Goal: Find specific page/section: Find specific page/section

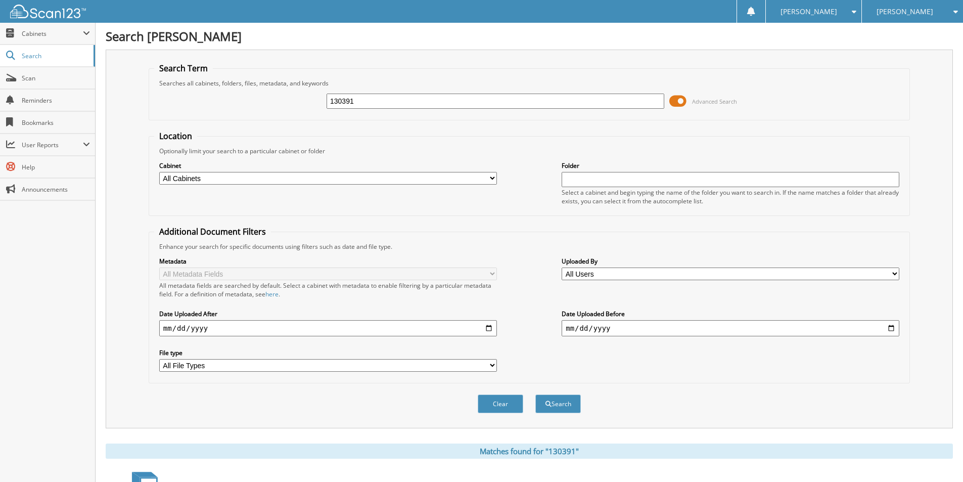
drag, startPoint x: 374, startPoint y: 101, endPoint x: 224, endPoint y: 105, distance: 150.1
click at [224, 105] on div "130391 Advanced Search" at bounding box center [529, 100] width 750 height 27
type input "131965"
click at [559, 403] on button "Search" at bounding box center [557, 403] width 45 height 19
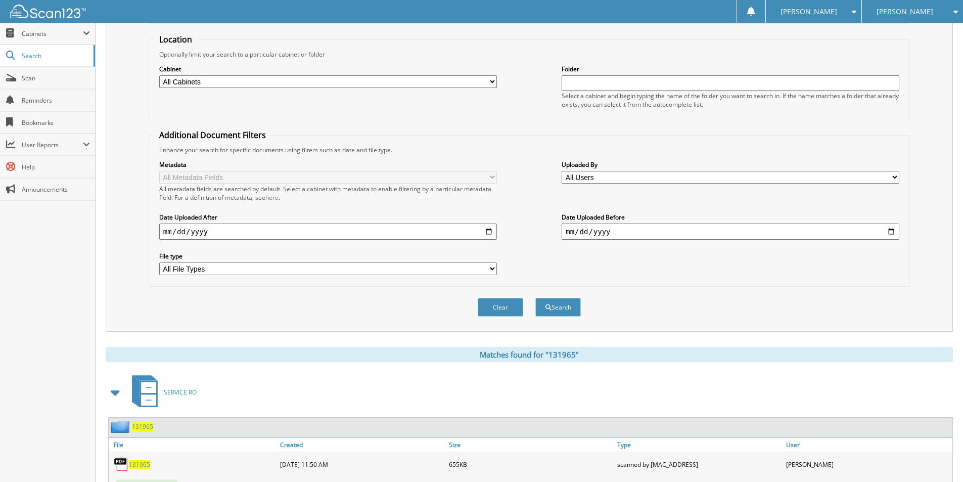
scroll to position [139, 0]
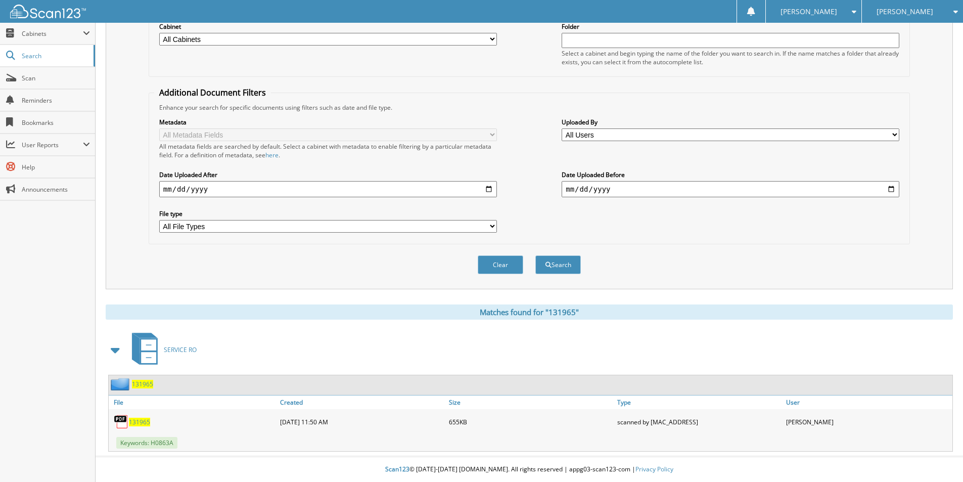
click at [144, 422] on span "131965" at bounding box center [139, 421] width 21 height 9
